Goal: Find specific page/section: Find specific page/section

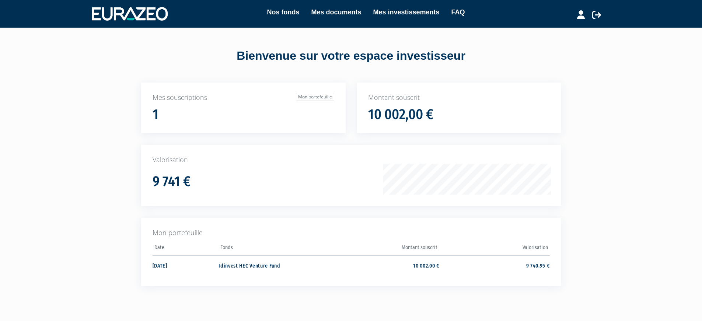
click at [233, 178] on div "9 741 €" at bounding box center [272, 179] width 238 height 20
click at [537, 263] on td "9 740,95 €" at bounding box center [494, 265] width 110 height 20
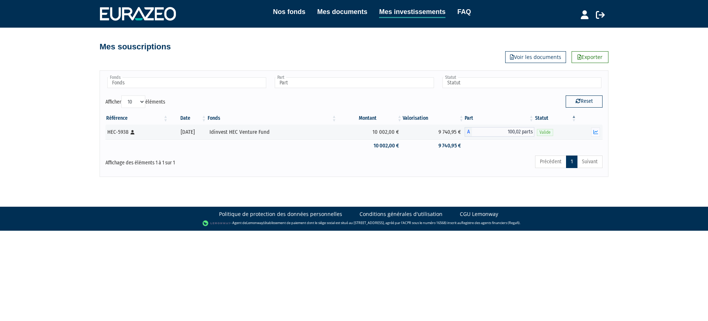
click at [594, 133] on icon "button" at bounding box center [595, 132] width 5 height 5
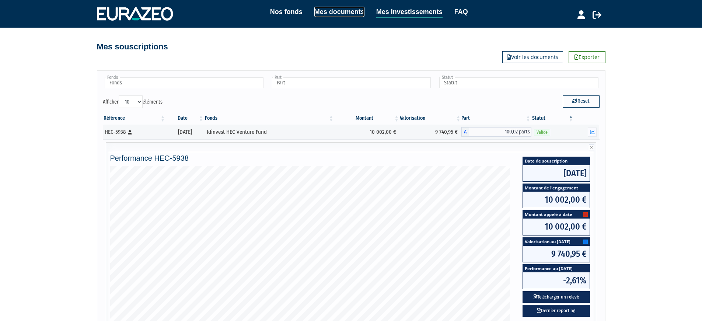
click at [342, 14] on link "Mes documents" at bounding box center [339, 12] width 50 height 10
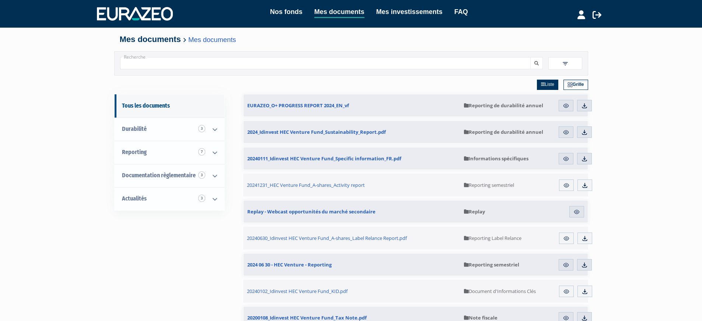
click at [567, 64] on img at bounding box center [565, 63] width 7 height 7
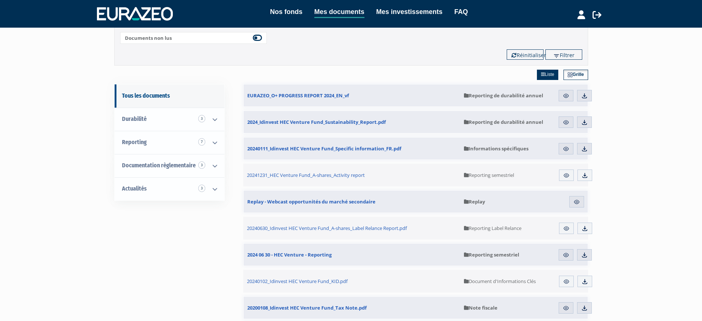
scroll to position [49, 0]
